Goal: Navigation & Orientation: Find specific page/section

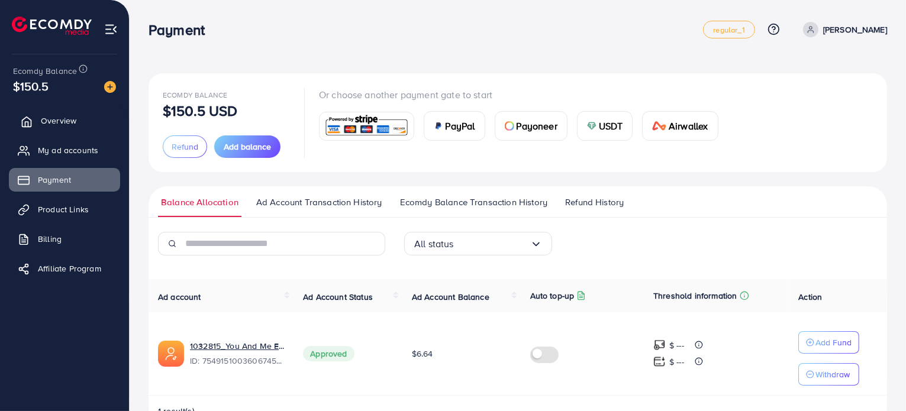
click at [67, 122] on span "Overview" at bounding box center [59, 121] width 36 height 12
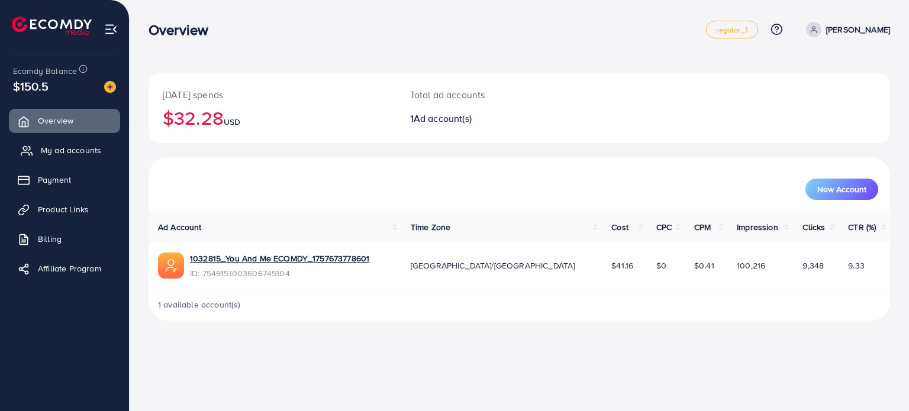
click at [88, 159] on link "My ad accounts" at bounding box center [64, 151] width 111 height 24
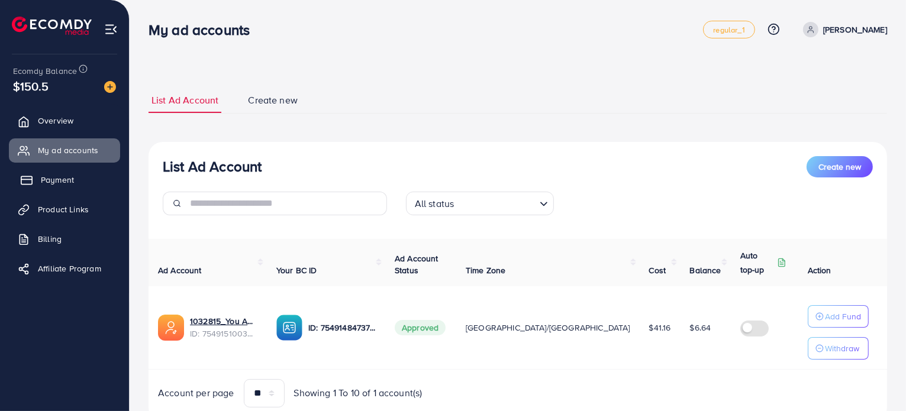
click at [85, 184] on link "Payment" at bounding box center [64, 180] width 111 height 24
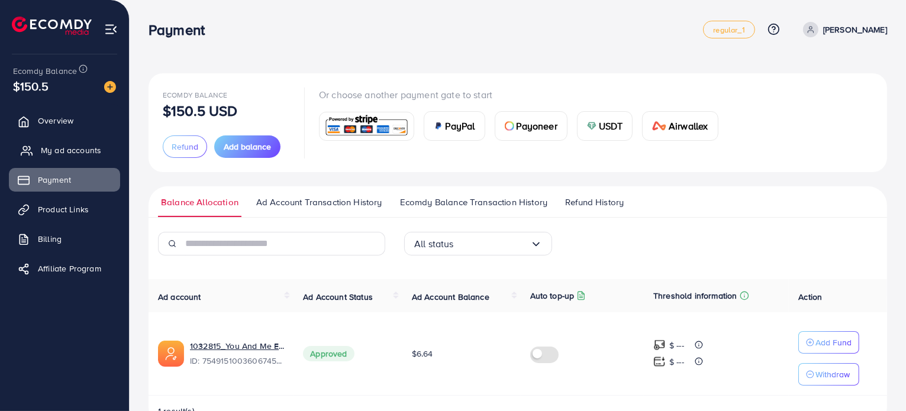
click at [85, 153] on span "My ad accounts" at bounding box center [71, 150] width 60 height 12
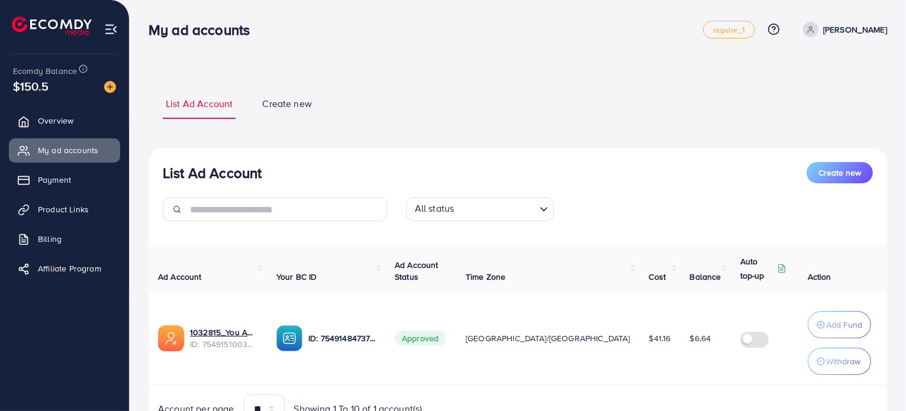
click at [562, 172] on div "List Ad Account Create new" at bounding box center [518, 172] width 710 height 21
click at [497, 68] on div "List Ad Account Create new List Ad Account Create new All status Loading... Ad …" at bounding box center [518, 235] width 777 height 471
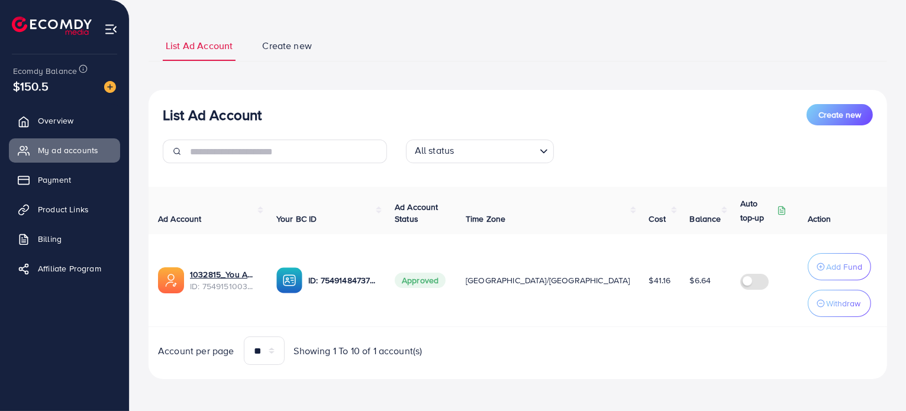
scroll to position [59, 0]
